Goal: Transaction & Acquisition: Book appointment/travel/reservation

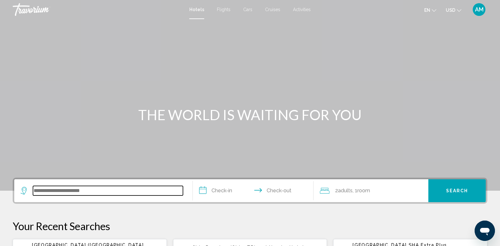
click at [56, 189] on input "Search widget" at bounding box center [108, 191] width 150 height 10
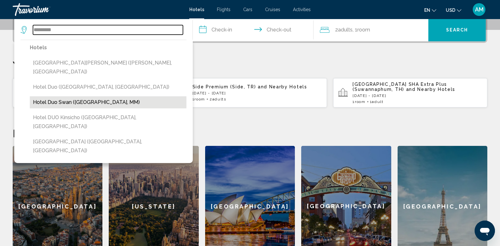
scroll to position [159, 0]
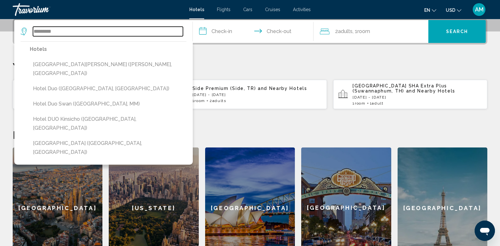
click at [48, 32] on input "*********" at bounding box center [108, 32] width 150 height 10
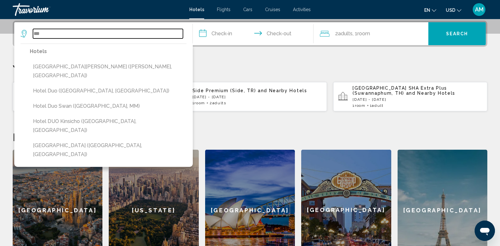
click at [48, 32] on input "***" at bounding box center [108, 34] width 150 height 10
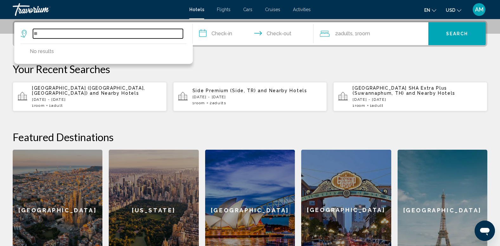
type input "*"
type input "*******"
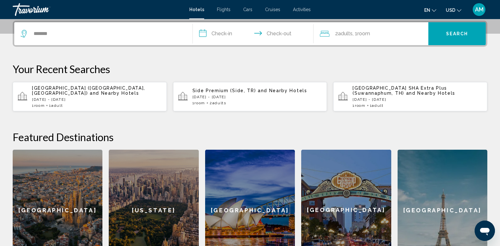
click at [83, 88] on span "[GEOGRAPHIC_DATA] ([GEOGRAPHIC_DATA], [GEOGRAPHIC_DATA])" at bounding box center [88, 90] width 113 height 10
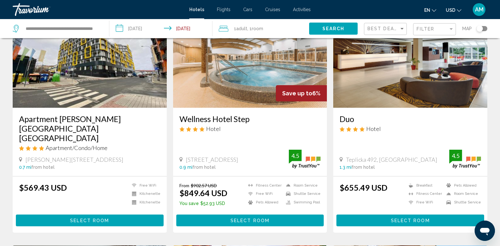
scroll to position [57, 0]
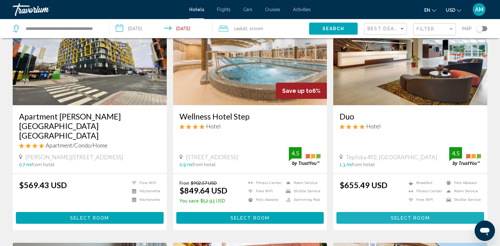
click at [362, 212] on button "Select Room" at bounding box center [411, 218] width 148 height 12
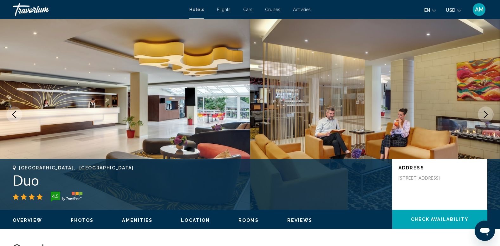
click at [459, 8] on mat-icon "Change currency" at bounding box center [459, 9] width 4 height 4
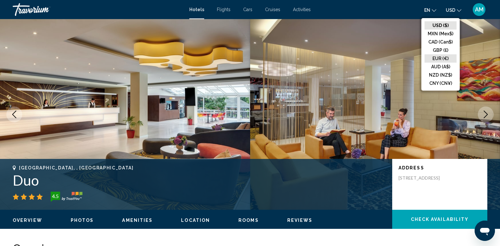
click at [438, 56] on button "EUR (€)" at bounding box center [441, 58] width 32 height 8
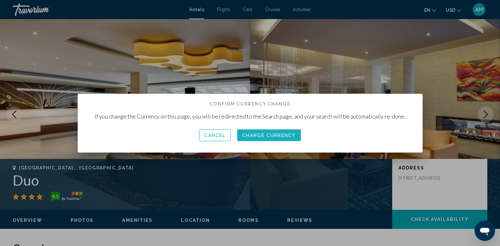
click at [255, 136] on span "Change Currency" at bounding box center [269, 135] width 54 height 5
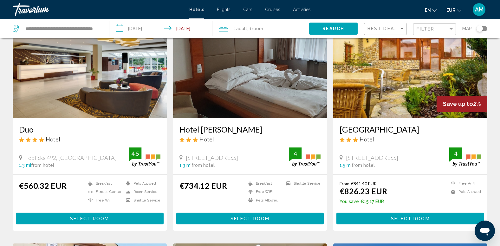
scroll to position [312, 0]
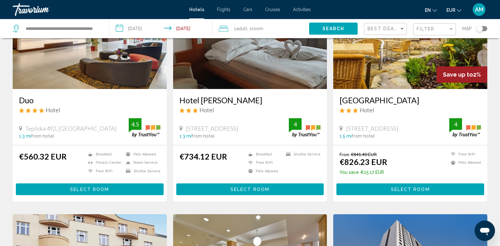
click at [126, 183] on button "Select Room" at bounding box center [90, 189] width 148 height 12
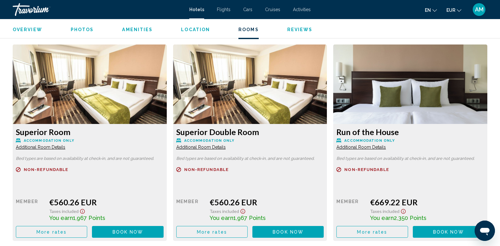
scroll to position [845, 0]
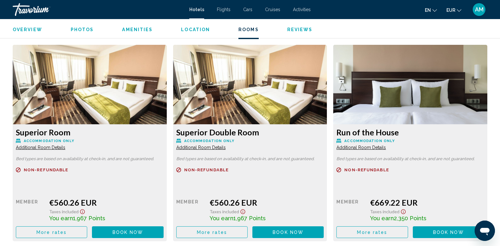
click at [52, 235] on button "More rates" at bounding box center [51, 232] width 71 height 12
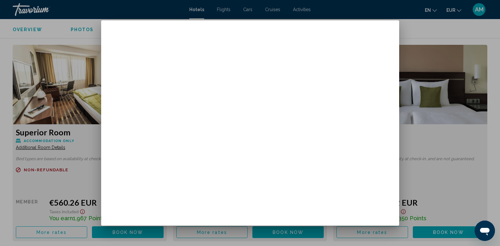
scroll to position [0, 0]
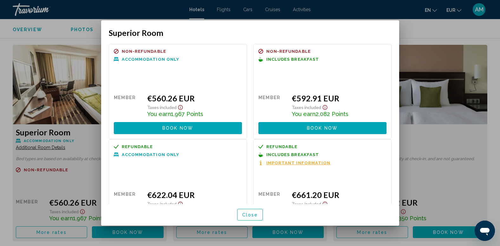
click at [299, 129] on button "Book now No longer available" at bounding box center [323, 128] width 128 height 12
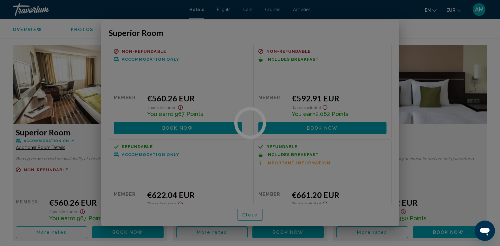
scroll to position [845, 0]
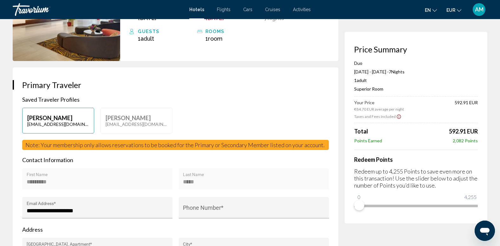
scroll to position [80, 0]
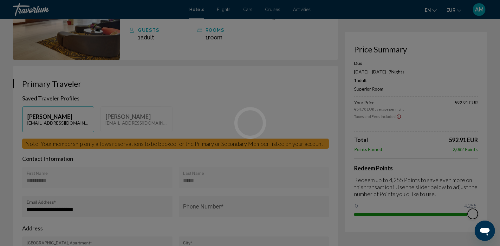
drag, startPoint x: 361, startPoint y: 204, endPoint x: 480, endPoint y: 205, distance: 119.3
click at [480, 165] on div "Skip to main content Hotels Flights Cars Cruises Activities Hotels Flights Cars…" at bounding box center [250, 43] width 500 height 246
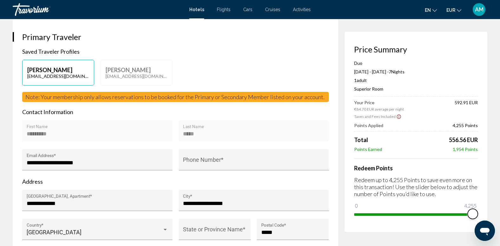
scroll to position [153, 0]
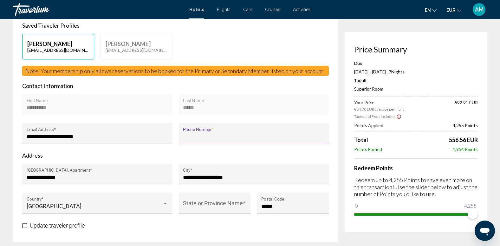
click at [243, 136] on input "Phone Number *" at bounding box center [254, 136] width 142 height 6
type input "**********"
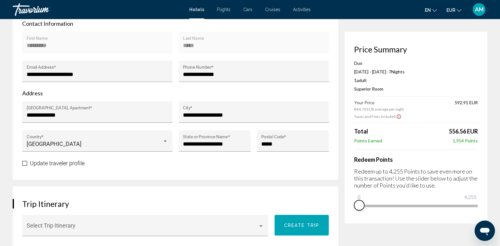
drag, startPoint x: 472, startPoint y: 213, endPoint x: 351, endPoint y: 222, distance: 121.3
click at [351, 222] on div "Price Summary Duo [DATE] - [DATE] - 7 Night Nights 1 Adult Adults , 0 Child Chi…" at bounding box center [416, 127] width 143 height 191
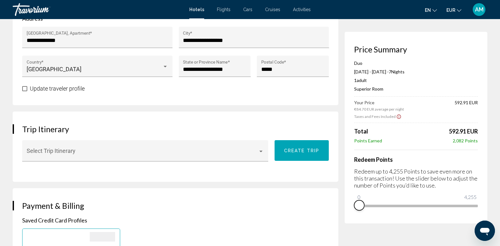
scroll to position [312, 0]
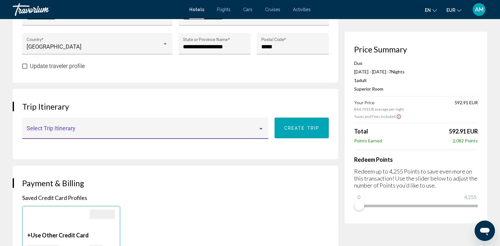
click at [255, 131] on span "Main content" at bounding box center [143, 131] width 232 height 6
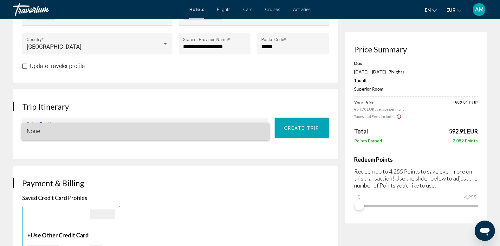
click at [263, 129] on span "None" at bounding box center [146, 130] width 238 height 17
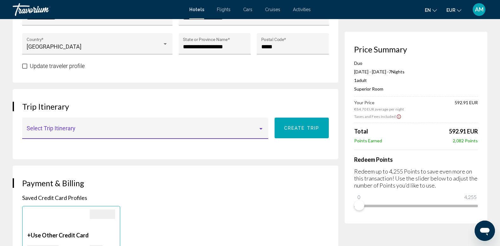
click at [263, 129] on div "Main content" at bounding box center [261, 129] width 3 height 2
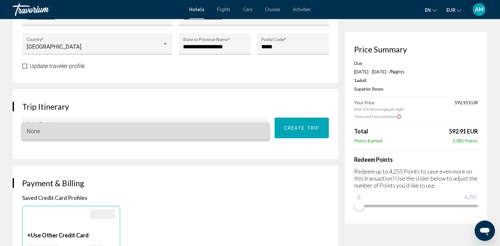
click at [263, 129] on span "None" at bounding box center [146, 130] width 238 height 17
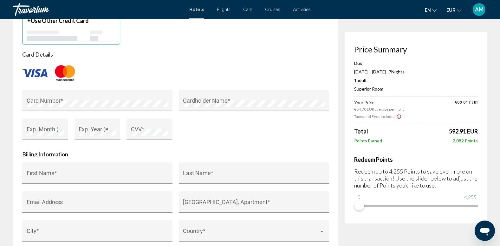
scroll to position [527, 0]
click at [143, 96] on div "Card Number *" at bounding box center [98, 102] width 142 height 17
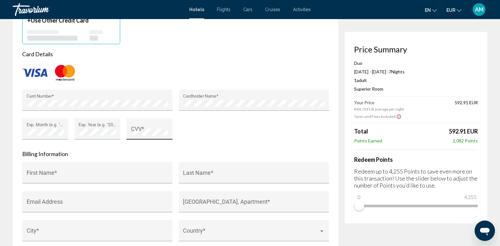
click at [136, 126] on div "CVV *" at bounding box center [149, 130] width 37 height 17
click at [99, 169] on div "First Name *" at bounding box center [98, 174] width 142 height 17
type input "*********"
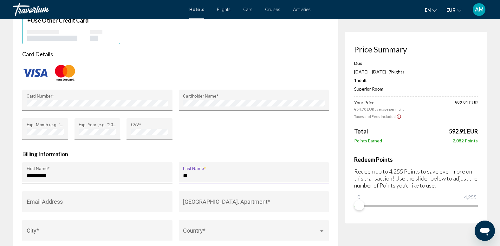
type input "*****"
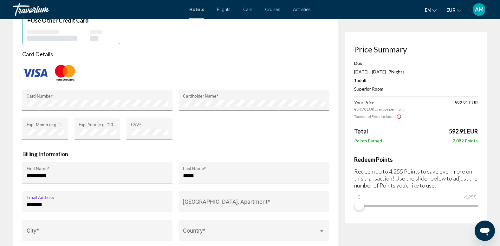
type input "**********"
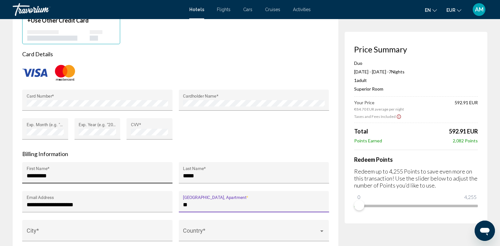
type input "*"
type input "**********"
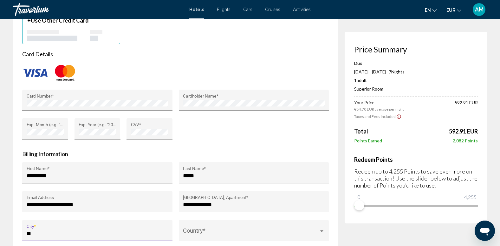
type input "**********"
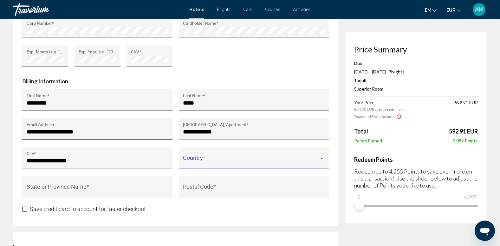
scroll to position [600, 0]
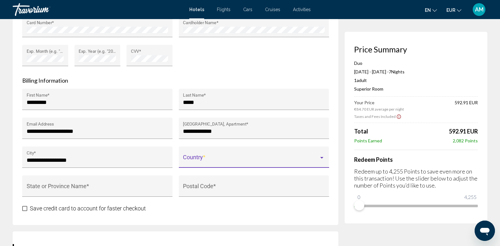
click at [225, 159] on span "Main content" at bounding box center [251, 160] width 136 height 6
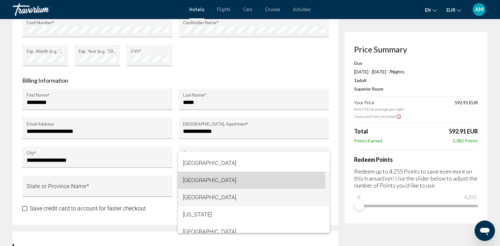
drag, startPoint x: 221, startPoint y: 184, endPoint x: 219, endPoint y: 191, distance: 7.5
click at [219, 191] on div "[GEOGRAPHIC_DATA] [GEOGRAPHIC_DATA] [GEOGRAPHIC_DATA] [GEOGRAPHIC_DATA] [US_STA…" at bounding box center [254, 191] width 152 height 81
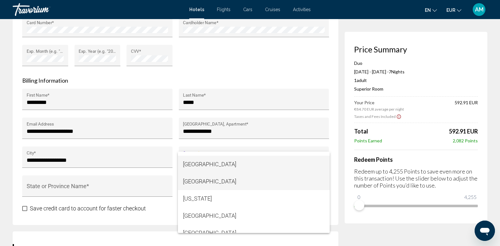
scroll to position [1388, 0]
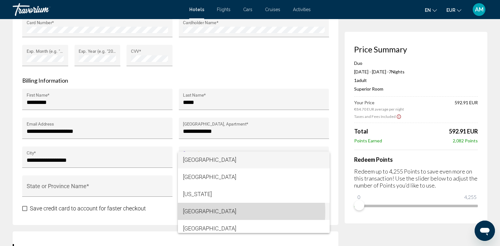
click at [207, 211] on span "[GEOGRAPHIC_DATA]" at bounding box center [254, 210] width 142 height 17
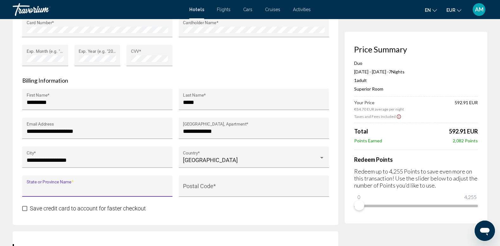
click at [129, 186] on input "State or Province Name *" at bounding box center [98, 189] width 142 height 6
type input "**********"
type input "*****"
click at [23, 206] on span "Main content" at bounding box center [24, 208] width 5 height 5
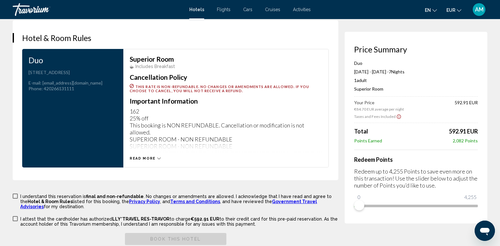
scroll to position [906, 0]
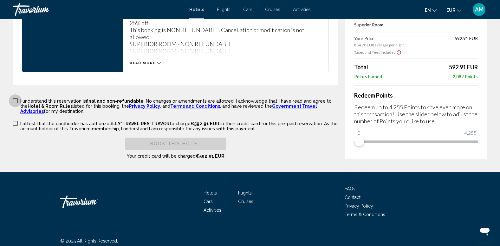
click at [15, 101] on span "Main content" at bounding box center [15, 100] width 5 height 5
click at [15, 124] on span "Main content" at bounding box center [15, 123] width 5 height 5
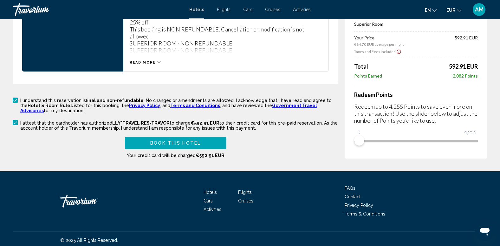
scroll to position [910, 0]
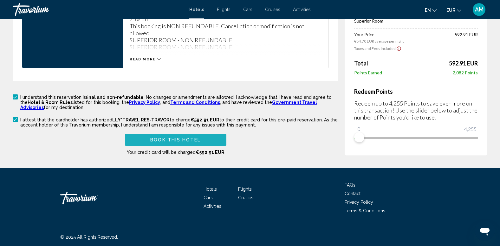
click at [156, 138] on span "Book this hotel" at bounding box center [175, 139] width 50 height 5
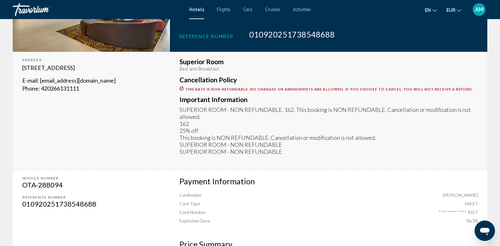
scroll to position [158, 0]
click at [165, 111] on div "Address [STREET_ADDRESS] E-mail : [EMAIL_ADDRESS][DOMAIN_NAME] Phone : [PHONE_N…" at bounding box center [91, 110] width 157 height 117
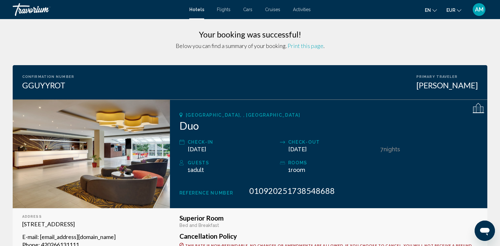
scroll to position [0, 0]
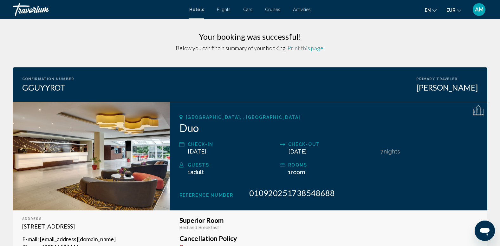
click at [308, 49] on span "Print this page" at bounding box center [306, 47] width 36 height 7
drag, startPoint x: 308, startPoint y: 49, endPoint x: 201, endPoint y: 114, distance: 125.9
click at [201, 114] on div "[GEOGRAPHIC_DATA], , [GEOGRAPHIC_DATA] Duo Check-in [DATE] Check-out [DATE] 7 N…" at bounding box center [329, 156] width 318 height 109
click at [480, 11] on span "AM" at bounding box center [479, 9] width 9 height 6
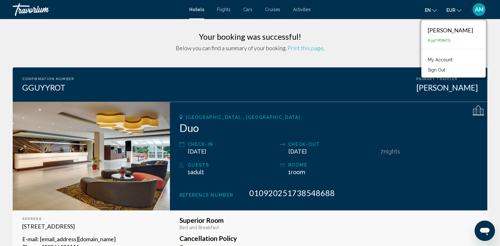
click at [436, 68] on button "Sign Out" at bounding box center [437, 70] width 24 height 8
